Goal: Navigation & Orientation: Find specific page/section

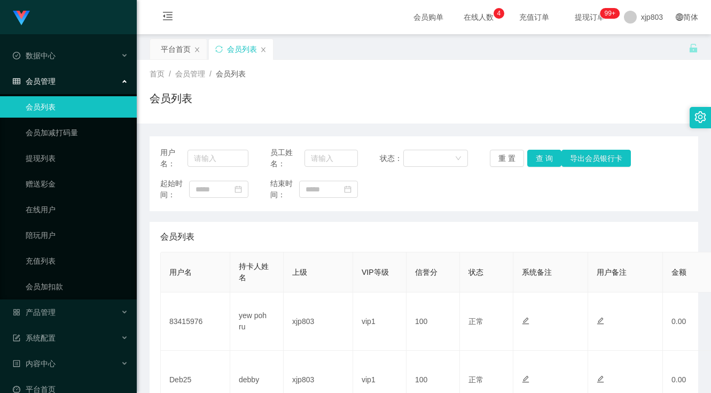
scroll to position [69, 0]
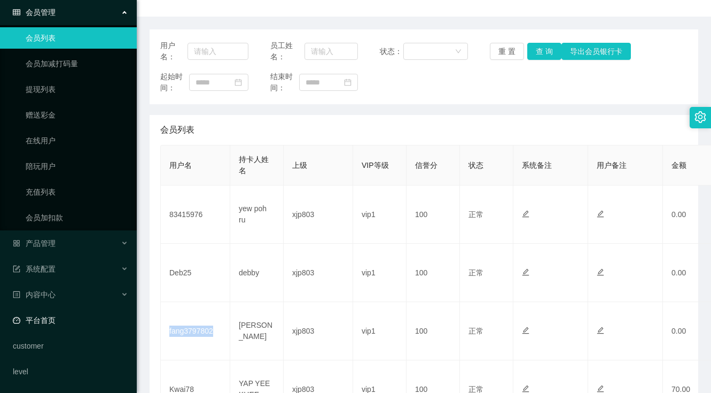
click at [51, 311] on link "平台首页" at bounding box center [70, 319] width 115 height 21
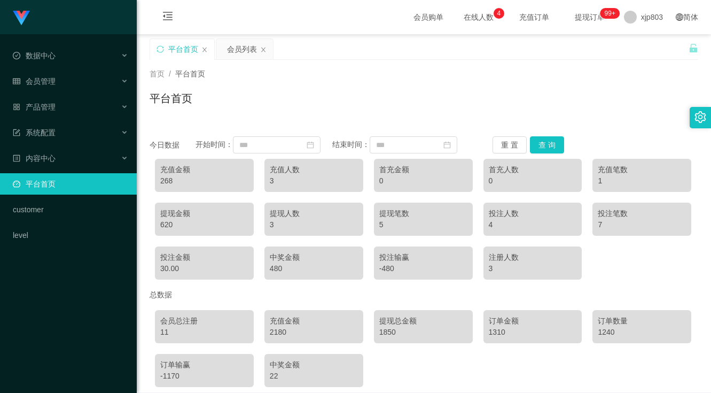
scroll to position [49, 0]
